Goal: Information Seeking & Learning: Learn about a topic

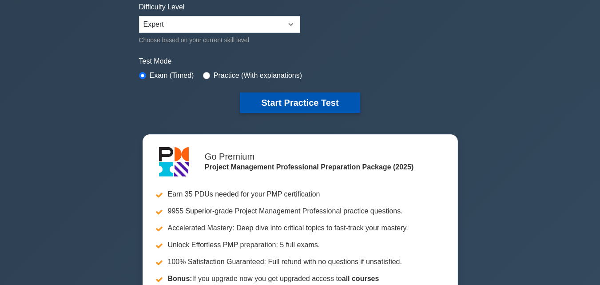
click at [288, 94] on button "Start Practice Test" at bounding box center [300, 102] width 120 height 20
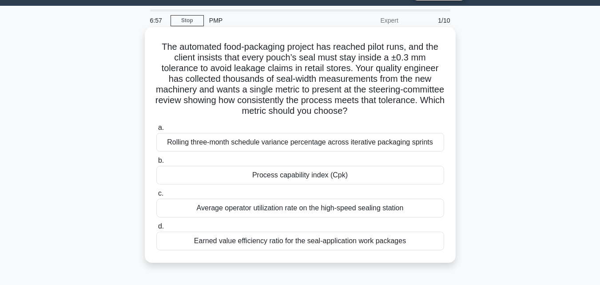
scroll to position [44, 0]
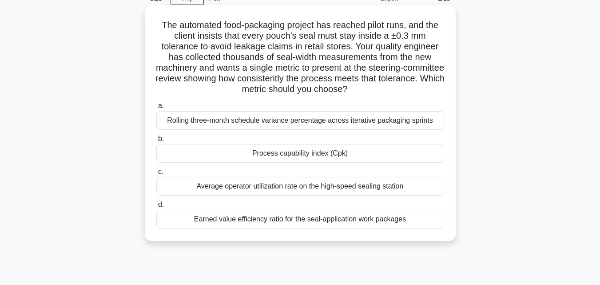
click at [293, 151] on div "Process capability index (Cpk)" at bounding box center [300, 153] width 288 height 19
click at [156, 142] on input "b. Process capability index (Cpk)" at bounding box center [156, 139] width 0 height 6
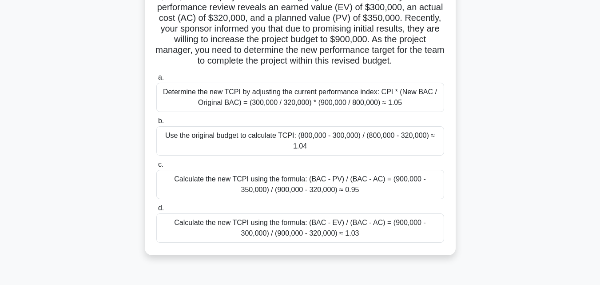
scroll to position [89, 0]
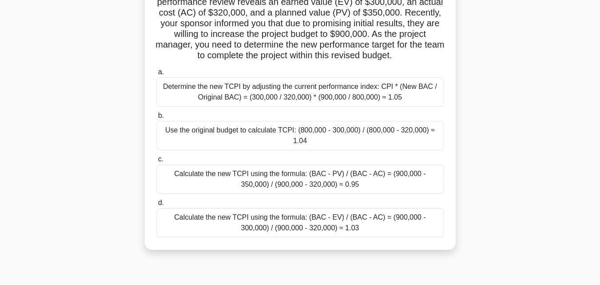
click at [240, 128] on div "Use the original budget to calculate TCPI: (800,000 - 300,000) / (800,000 - 320…" at bounding box center [300, 135] width 288 height 29
click at [156, 119] on input "b. Use the original budget to calculate TCPI: (800,000 - 300,000) / (800,000 - …" at bounding box center [156, 116] width 0 height 6
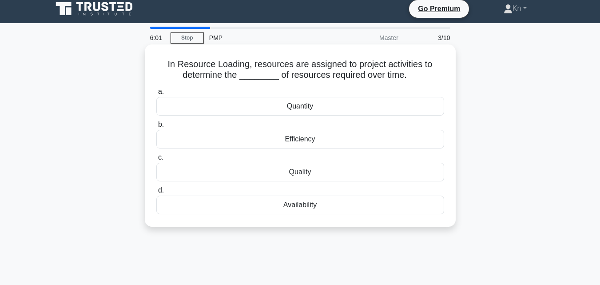
scroll to position [0, 0]
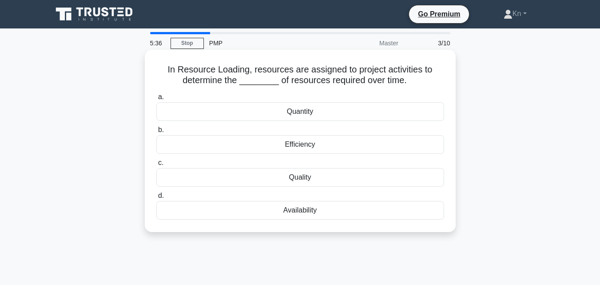
click at [306, 176] on div "Quality" at bounding box center [300, 177] width 288 height 19
click at [156, 166] on input "c. Quality" at bounding box center [156, 163] width 0 height 6
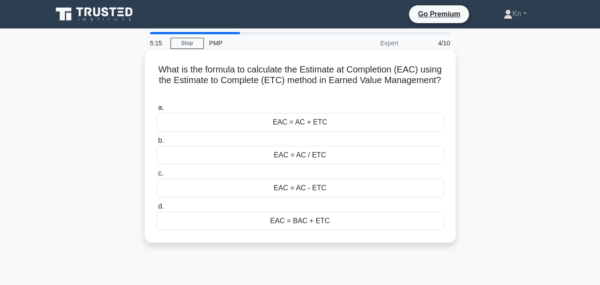
click at [306, 192] on div "EAC = AC - ETC" at bounding box center [300, 187] width 288 height 19
click at [156, 176] on input "c. EAC = AC - ETC" at bounding box center [156, 174] width 0 height 6
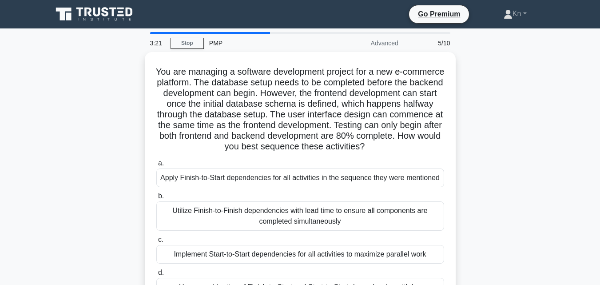
click at [16, 127] on main "3:21 Stop PMP Advanced 5/10 You are managing a software development project for…" at bounding box center [300, 253] width 600 height 451
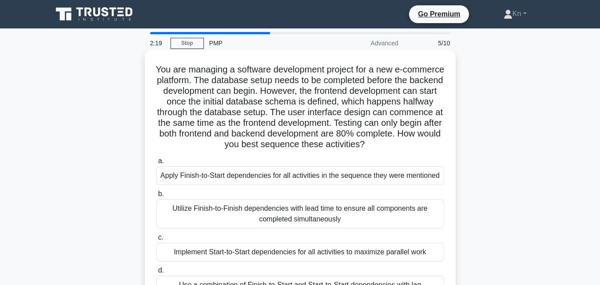
click at [254, 258] on div "Implement Start-to-Start dependencies for all activities to maximize parallel w…" at bounding box center [300, 251] width 288 height 19
click at [156, 240] on input "c. Implement Start-to-Start dependencies for all activities to maximize paralle…" at bounding box center [156, 237] width 0 height 6
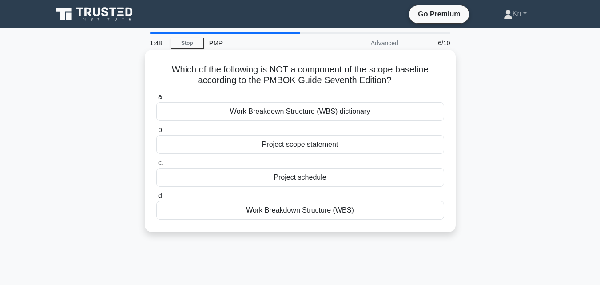
click at [304, 180] on div "Project schedule" at bounding box center [300, 177] width 288 height 19
click at [156, 166] on input "c. Project schedule" at bounding box center [156, 163] width 0 height 6
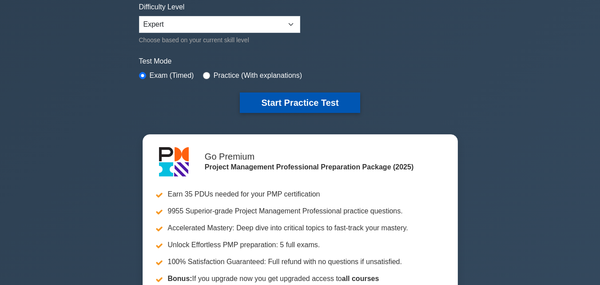
click at [311, 99] on button "Start Practice Test" at bounding box center [300, 102] width 120 height 20
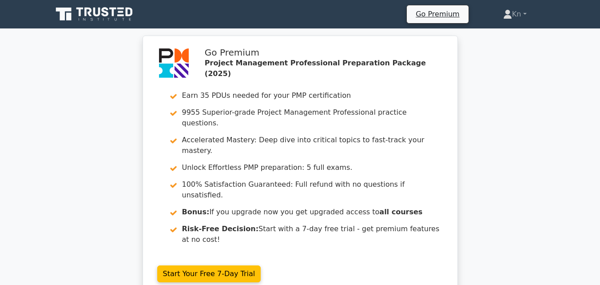
click at [52, 123] on div "Go Premium Project Management Professional Preparation Package (2025) Earn 35 P…" at bounding box center [300, 172] width 600 height 272
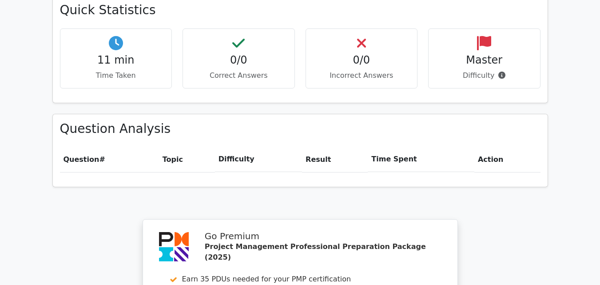
scroll to position [666, 0]
